Goal: Transaction & Acquisition: Obtain resource

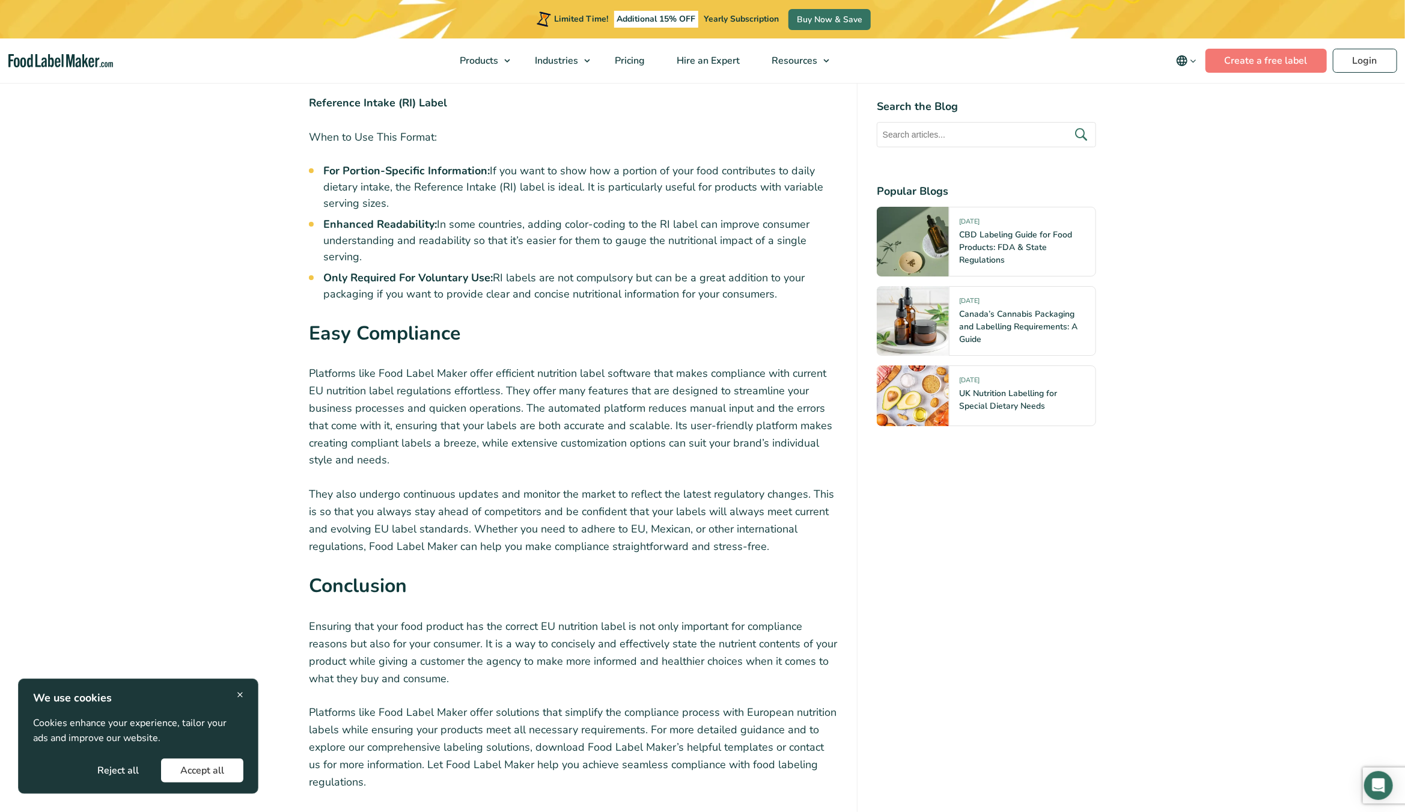
scroll to position [3364, 0]
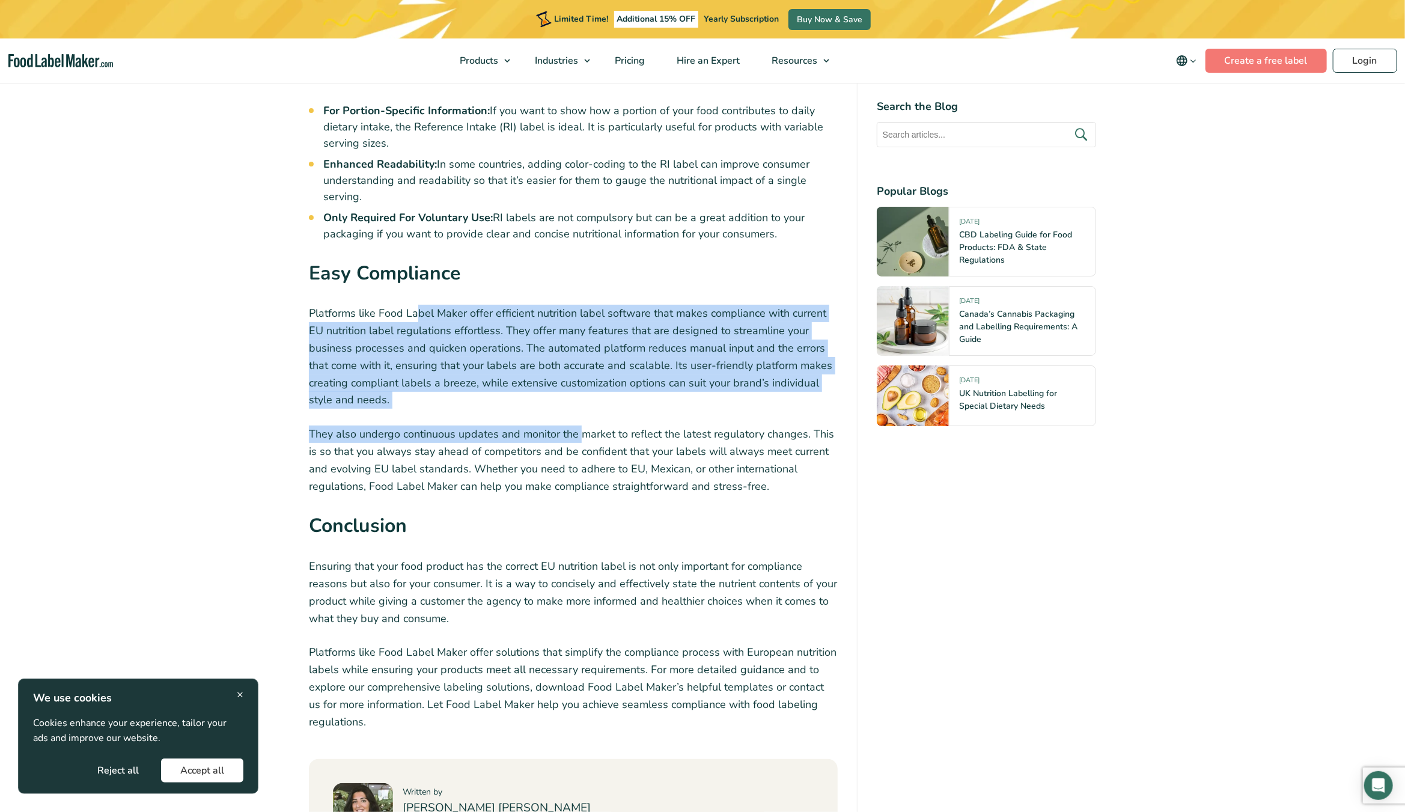
drag, startPoint x: 428, startPoint y: 294, endPoint x: 579, endPoint y: 395, distance: 181.5
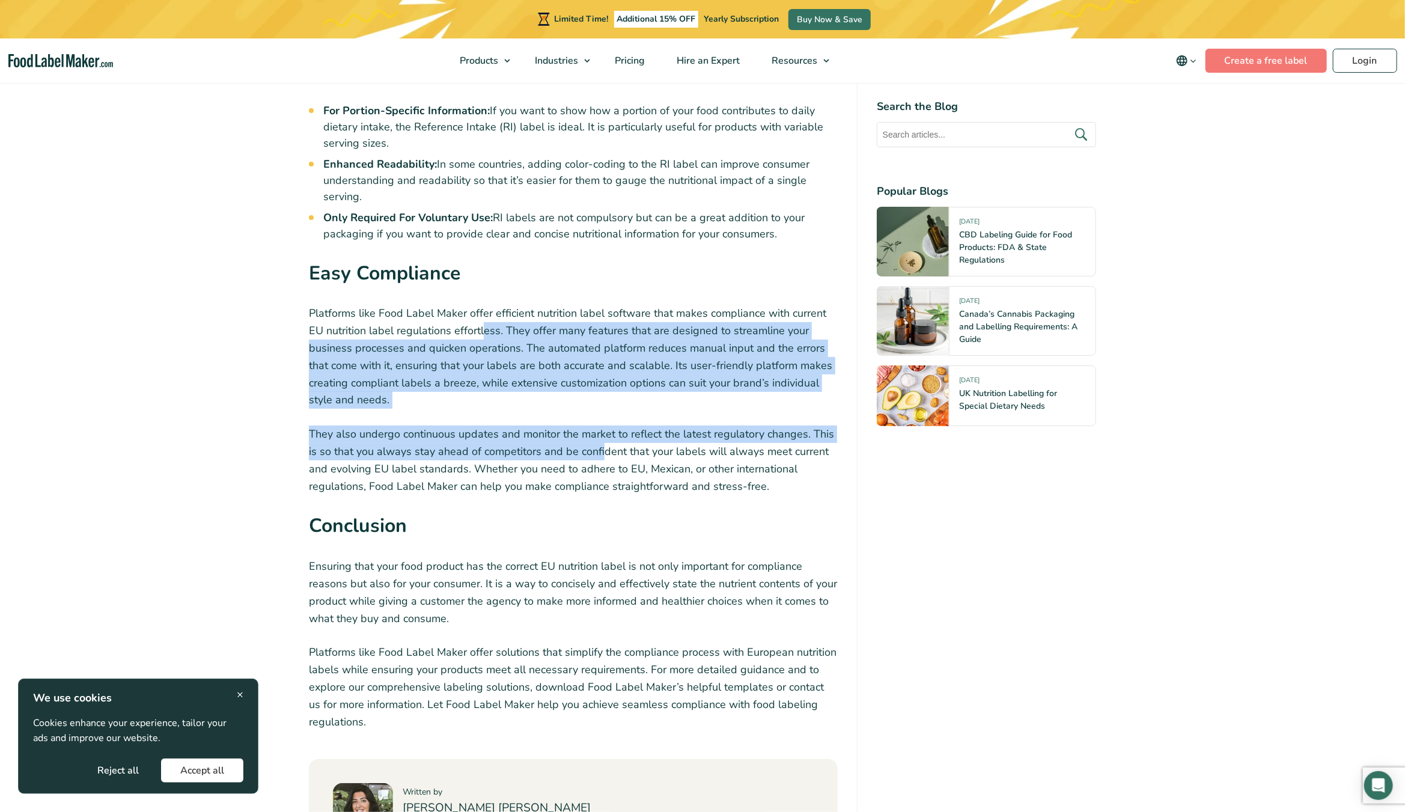
drag, startPoint x: 601, startPoint y: 418, endPoint x: 451, endPoint y: 288, distance: 198.9
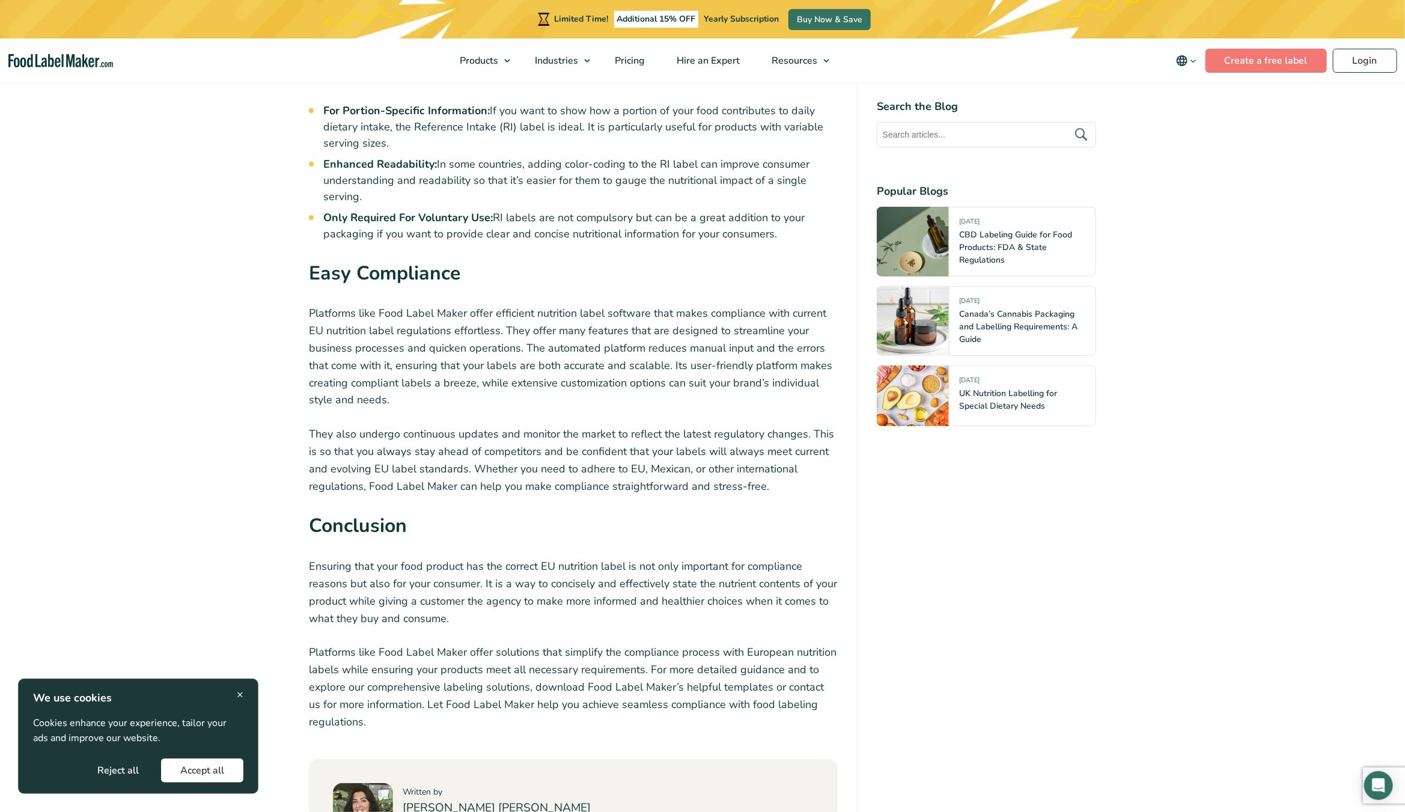
click at [451, 305] on p "Platforms like Food Label Maker offer efficient nutrition label software that m…" at bounding box center [573, 357] width 529 height 104
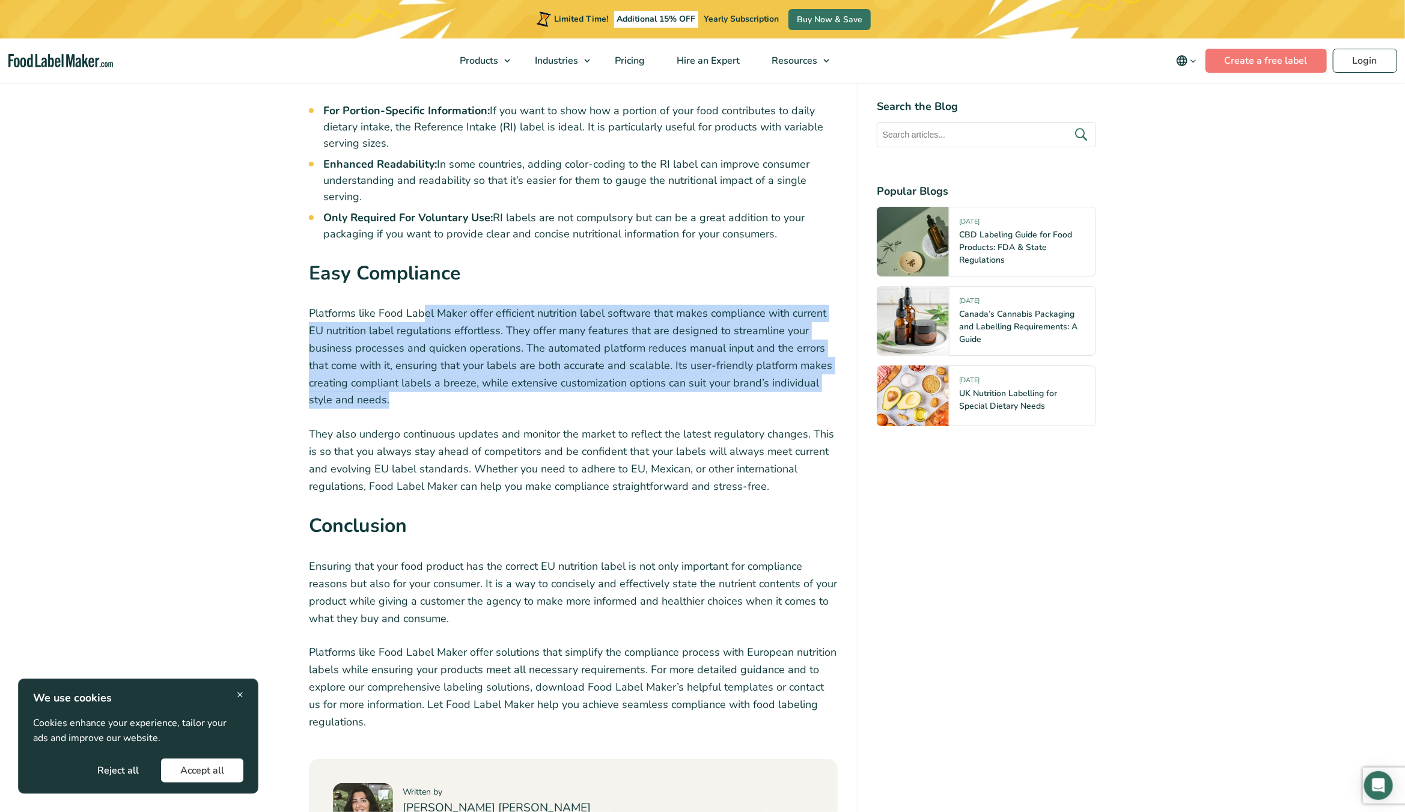
drag, startPoint x: 429, startPoint y: 294, endPoint x: 612, endPoint y: 379, distance: 201.6
click at [610, 379] on p "Platforms like Food Label Maker offer efficient nutrition label software that m…" at bounding box center [573, 357] width 529 height 104
click at [612, 379] on p "Platforms like Food Label Maker offer efficient nutrition label software that m…" at bounding box center [573, 357] width 529 height 104
drag, startPoint x: 523, startPoint y: 341, endPoint x: 383, endPoint y: 290, distance: 149.2
click at [384, 305] on p "Platforms like Food Label Maker offer efficient nutrition label software that m…" at bounding box center [573, 357] width 529 height 104
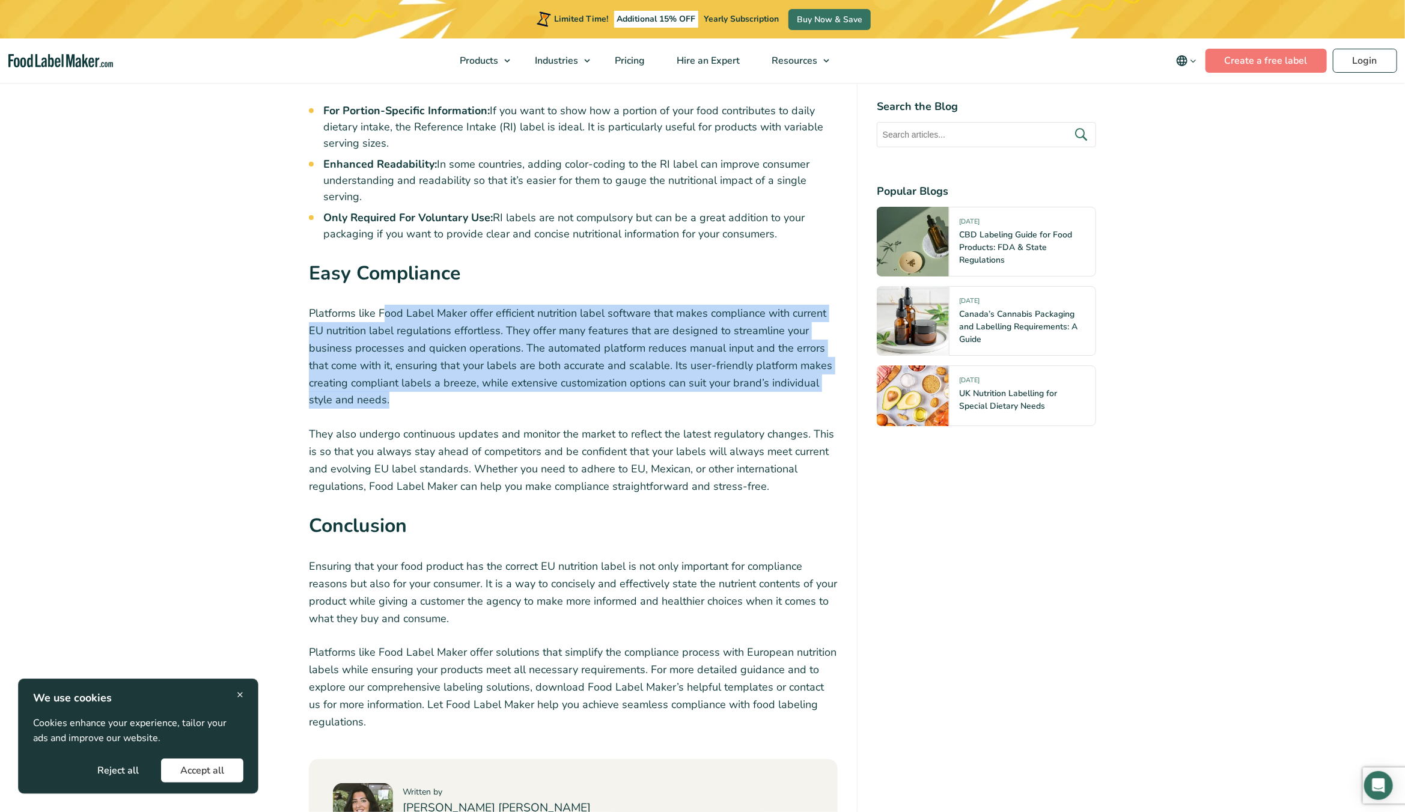
click at [383, 305] on p "Platforms like Food Label Maker offer efficient nutrition label software that m…" at bounding box center [573, 357] width 529 height 104
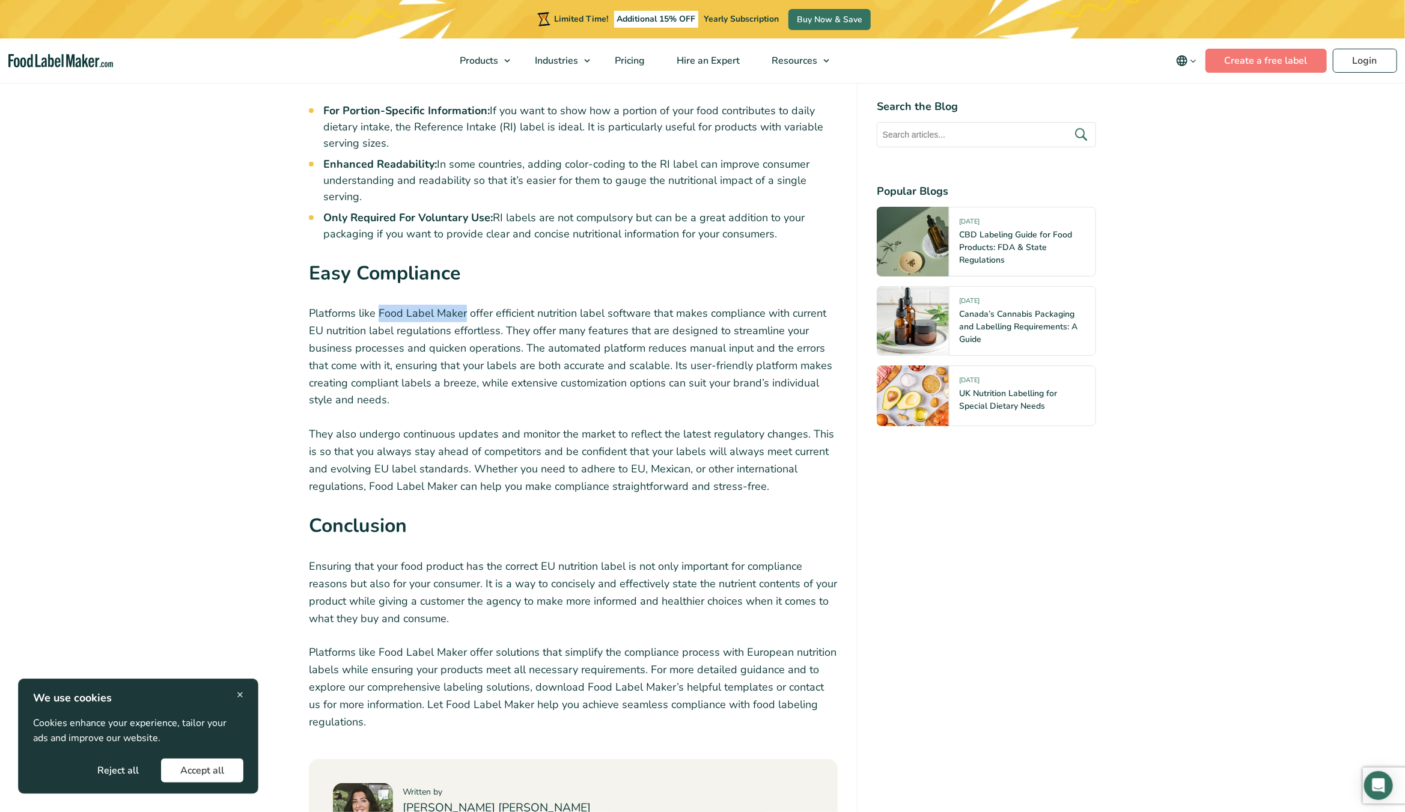
drag, startPoint x: 381, startPoint y: 287, endPoint x: 465, endPoint y: 287, distance: 83.5
click at [465, 305] on p "Platforms like Food Label Maker offer efficient nutrition label software that m…" at bounding box center [573, 357] width 529 height 104
drag, startPoint x: 460, startPoint y: 285, endPoint x: 471, endPoint y: 249, distance: 37.1
click at [472, 259] on h2 "Easy Compliance" at bounding box center [573, 277] width 529 height 37
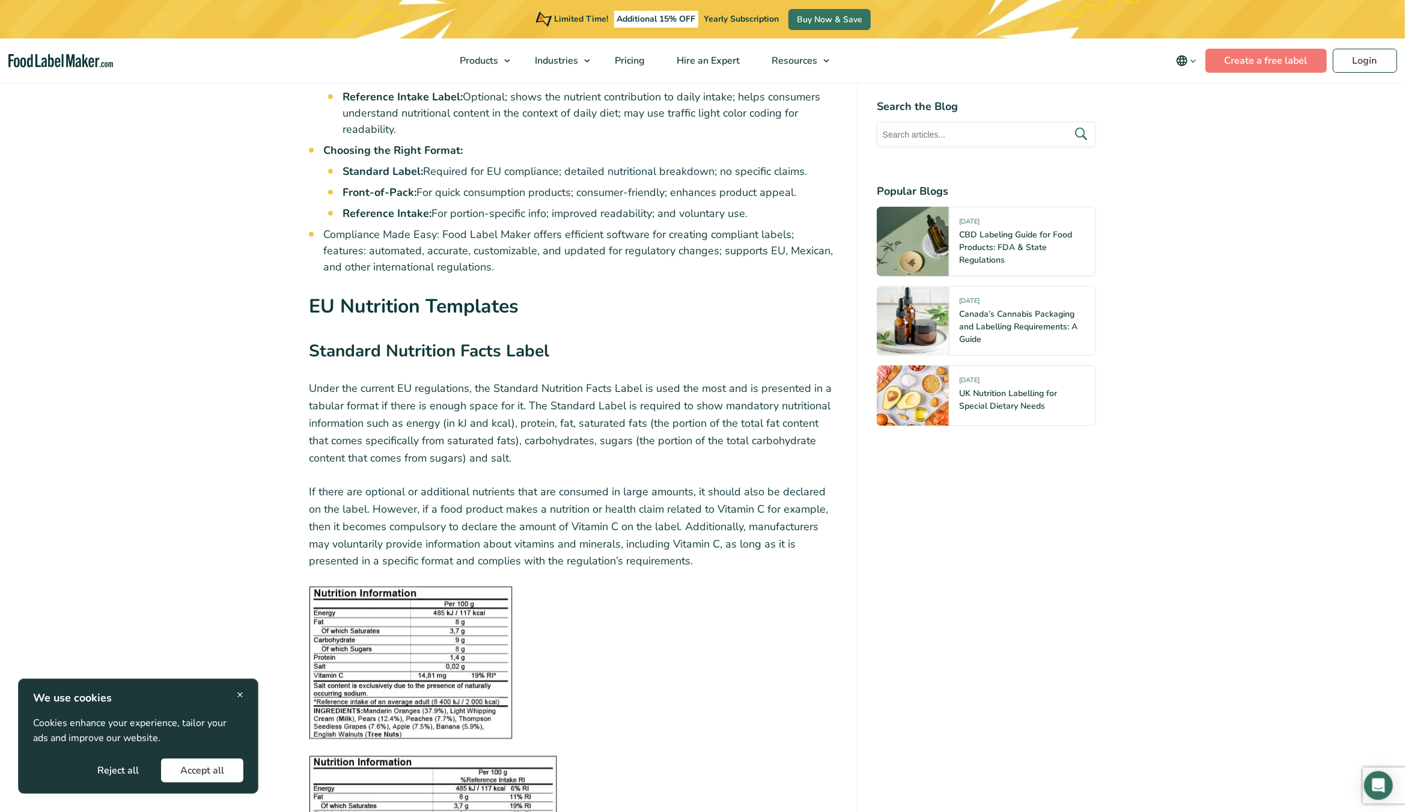
scroll to position [841, 0]
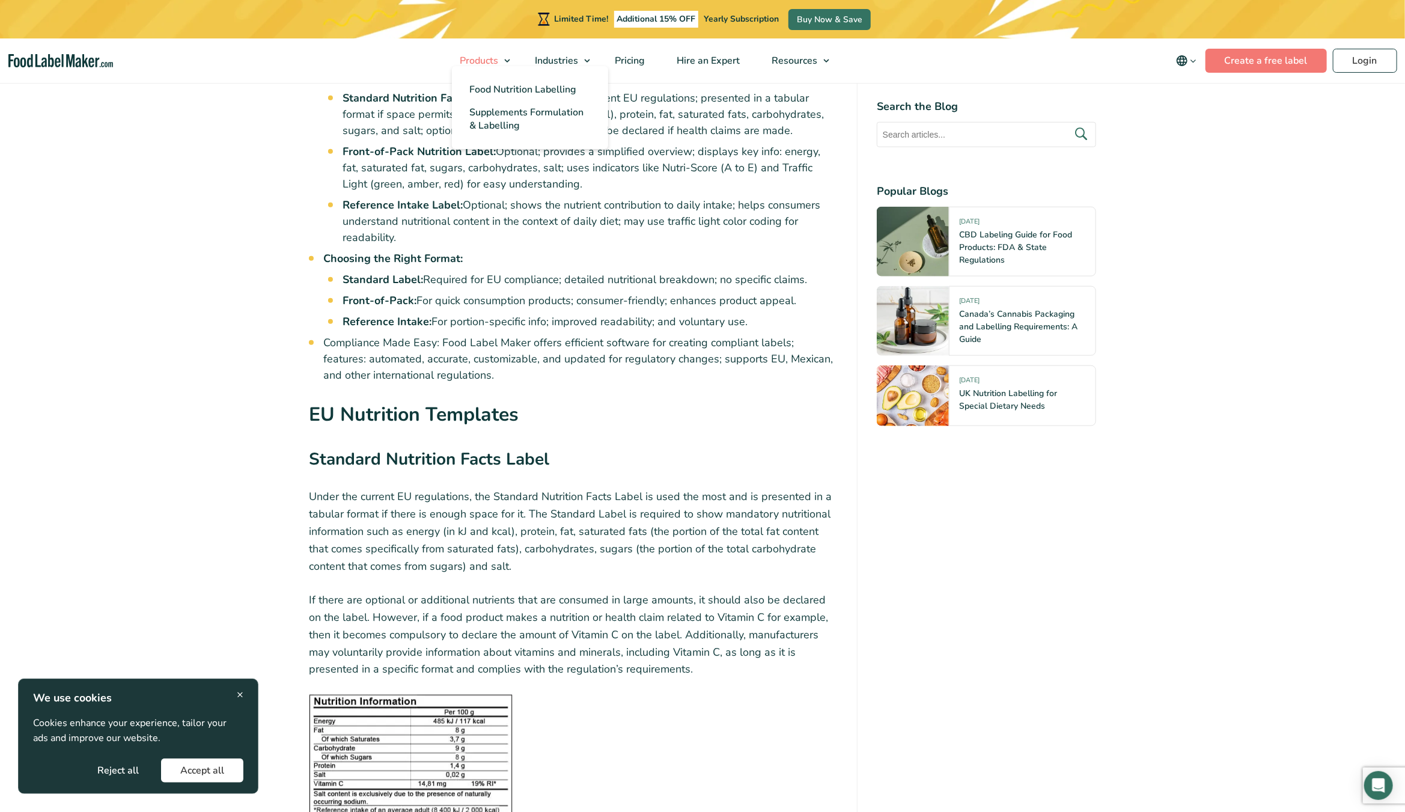
click at [487, 56] on span "Products" at bounding box center [478, 60] width 43 height 13
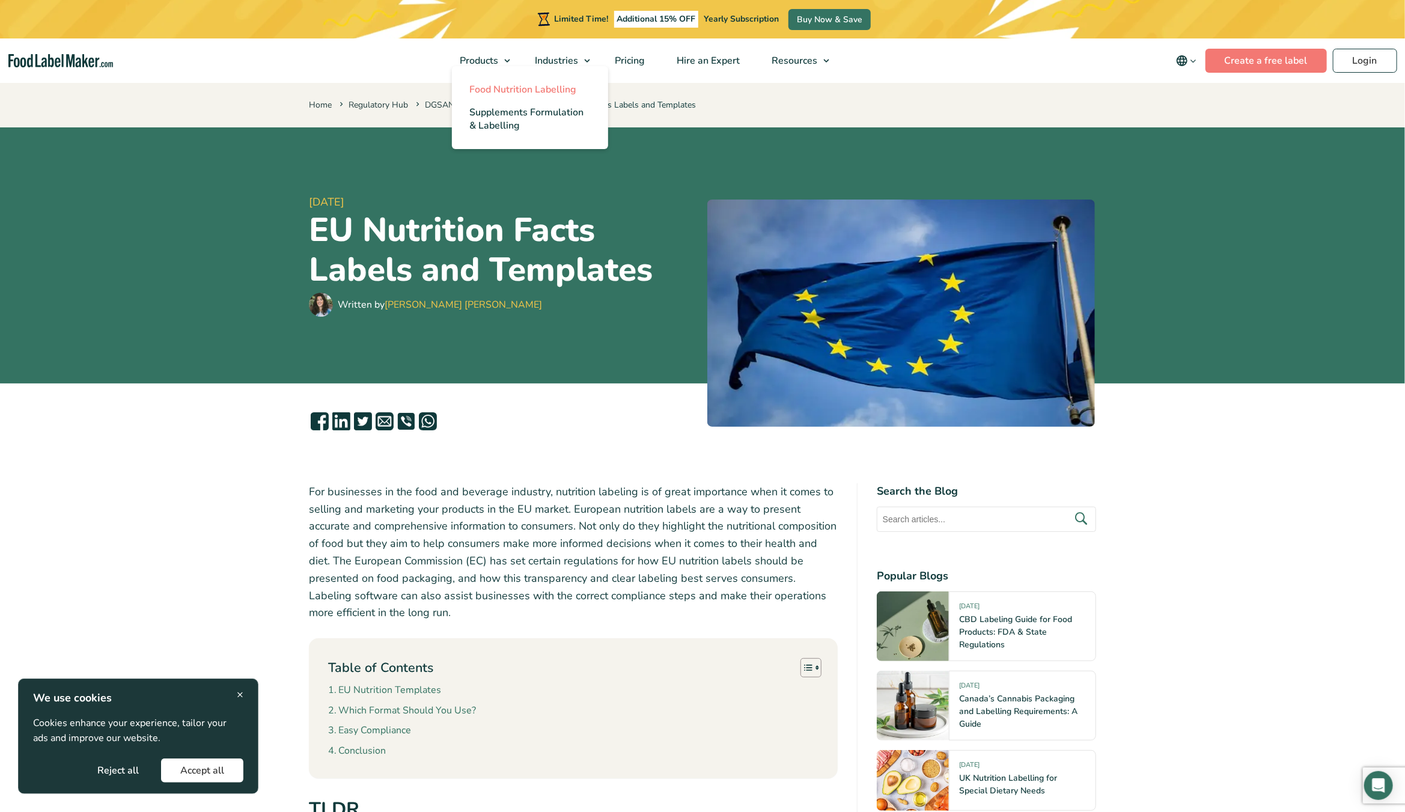
click at [506, 90] on span "Food Nutrition Labelling" at bounding box center [523, 89] width 107 height 13
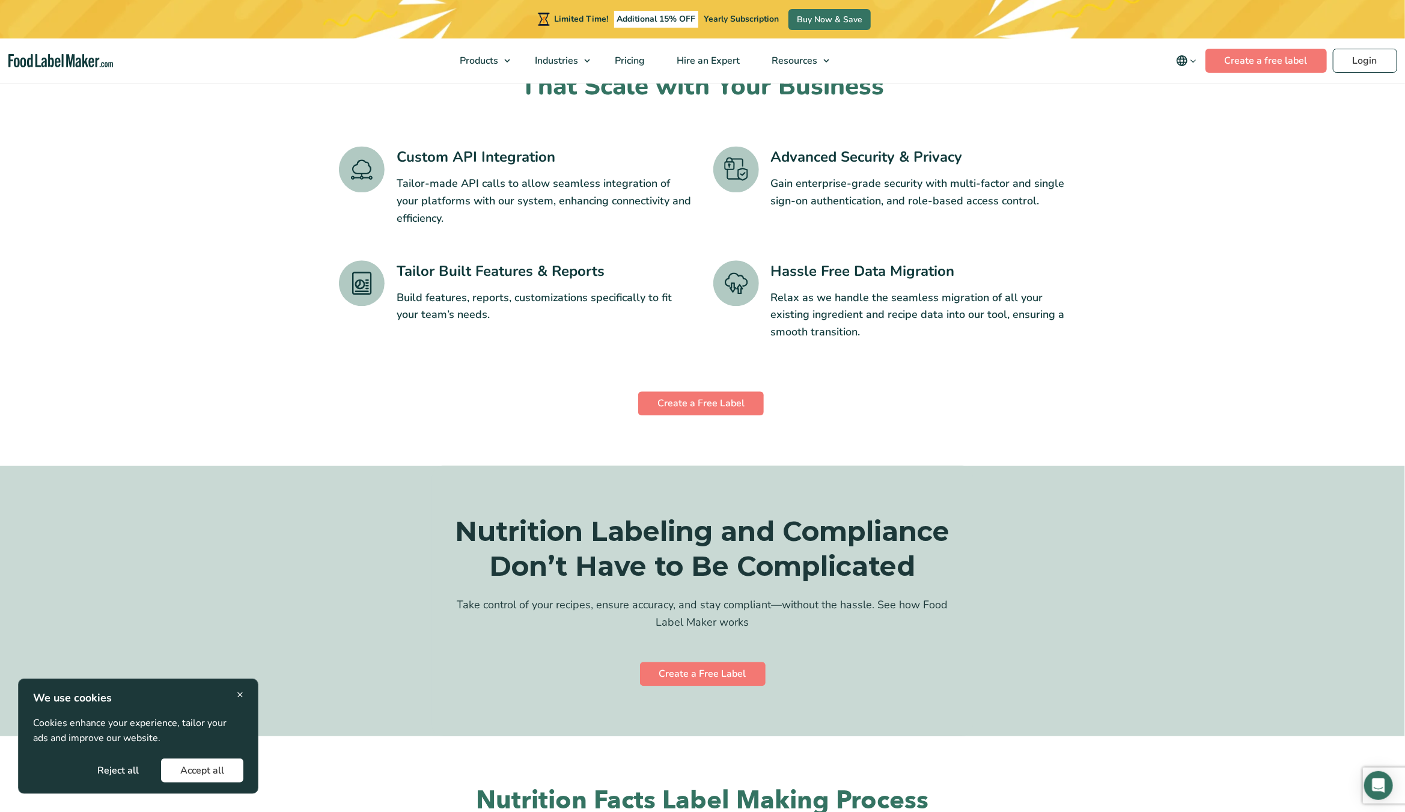
scroll to position [1983, 0]
click at [728, 390] on link "Create a Free Label" at bounding box center [701, 402] width 126 height 24
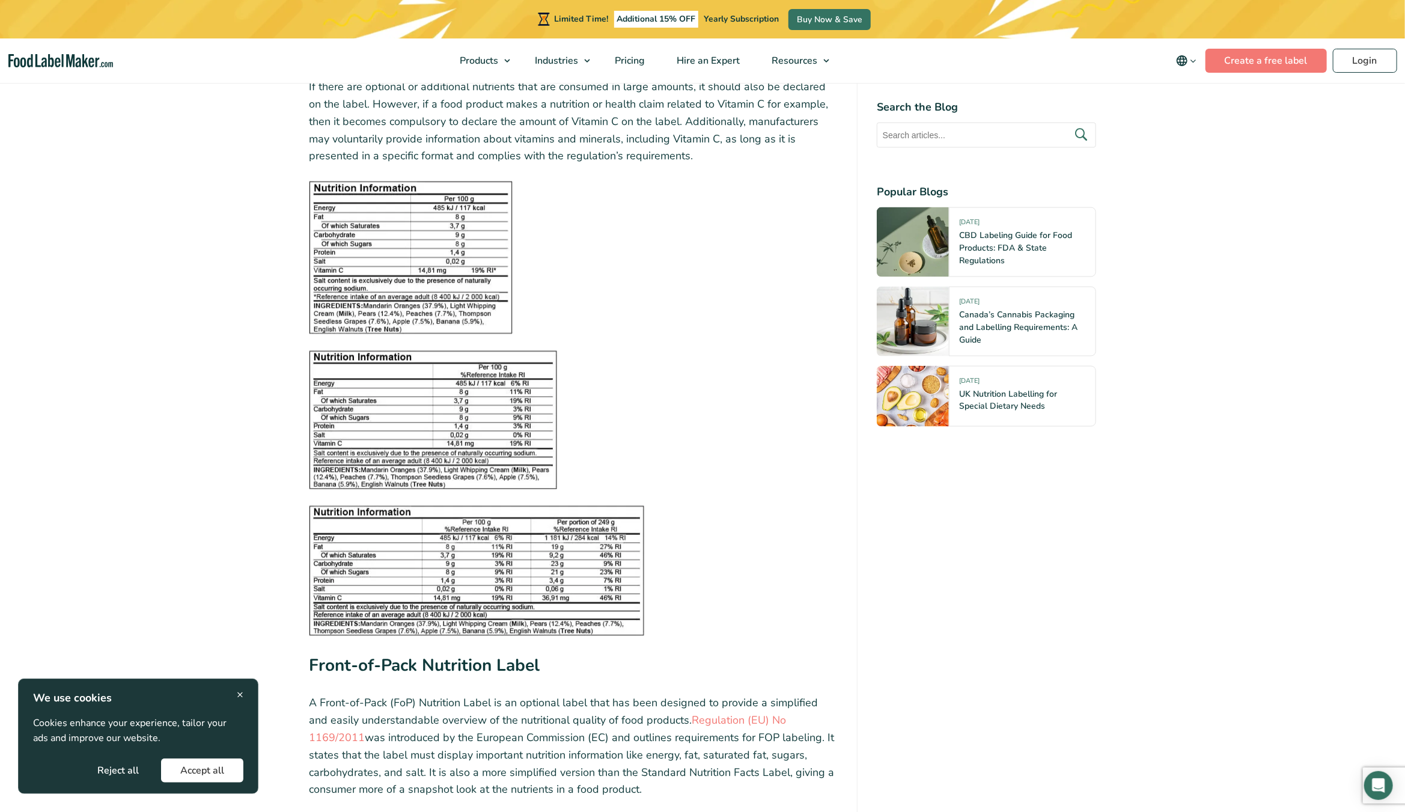
scroll to position [1442, 0]
